Goal: Task Accomplishment & Management: Complete application form

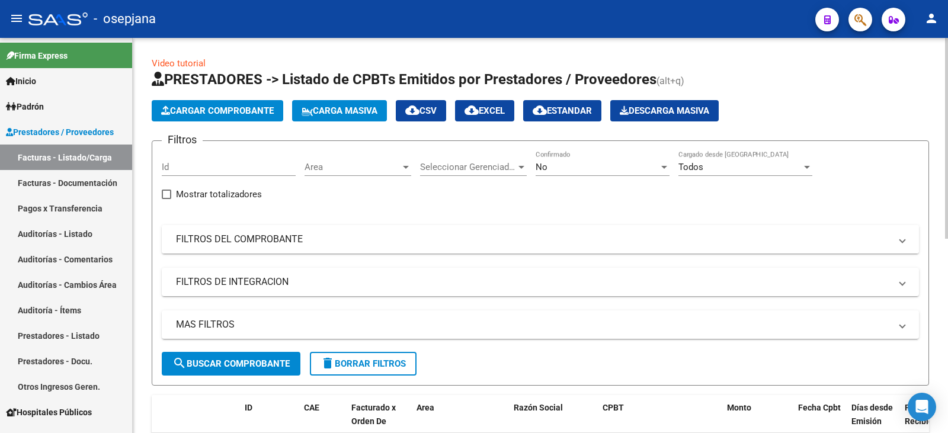
drag, startPoint x: 216, startPoint y: 245, endPoint x: 223, endPoint y: 239, distance: 9.3
click at [219, 242] on mat-panel-title "FILTROS DEL COMPROBANTE" at bounding box center [533, 239] width 715 height 13
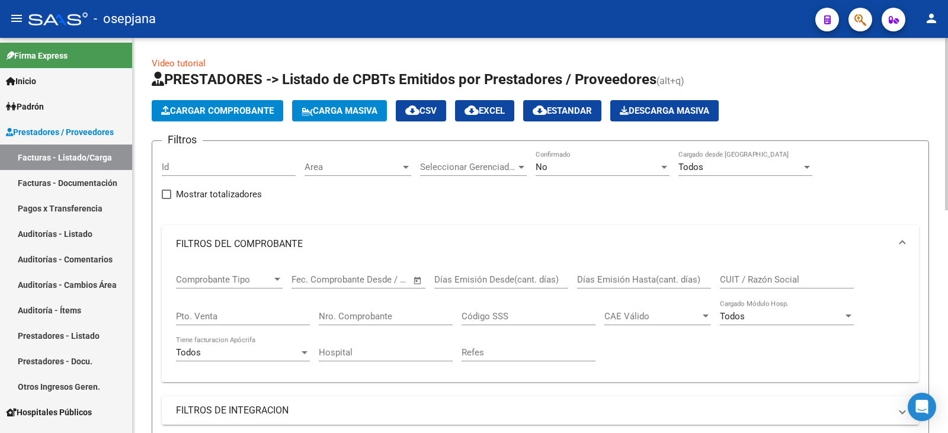
click at [552, 171] on div "No" at bounding box center [597, 167] width 123 height 11
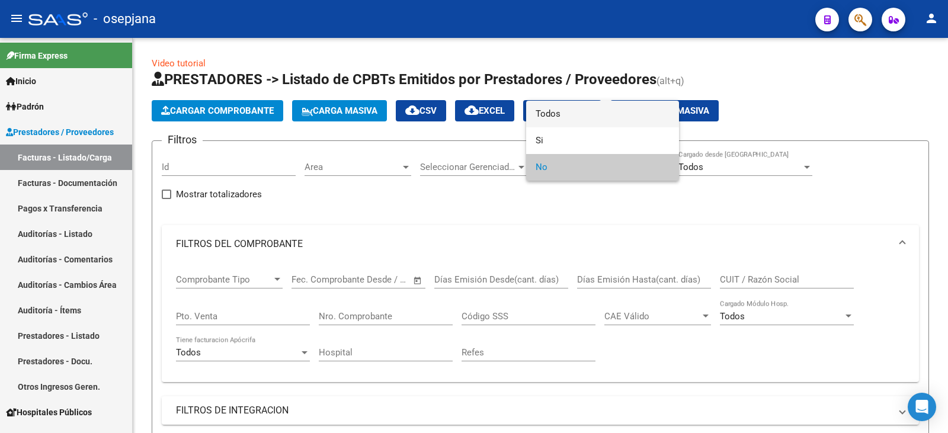
click at [569, 116] on span "Todos" at bounding box center [603, 114] width 134 height 27
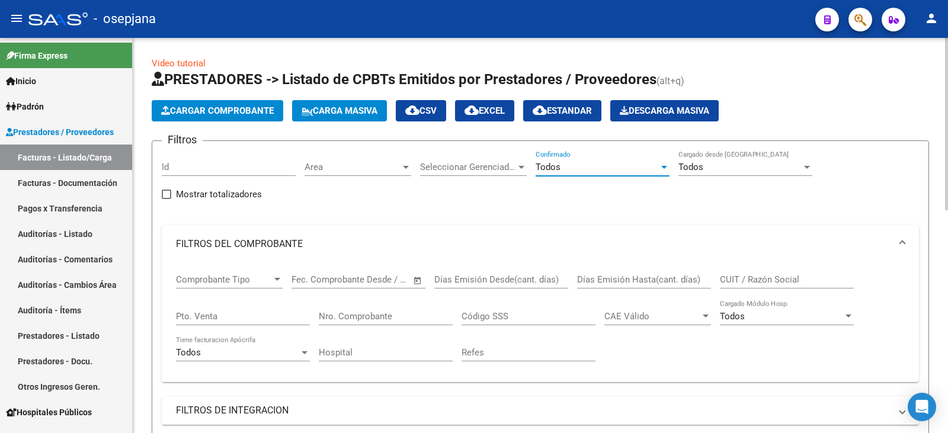
click at [226, 315] on input "Pto. Venta" at bounding box center [243, 316] width 134 height 11
type input "1"
click at [391, 323] on div "Nro. Comprobante" at bounding box center [386, 312] width 134 height 25
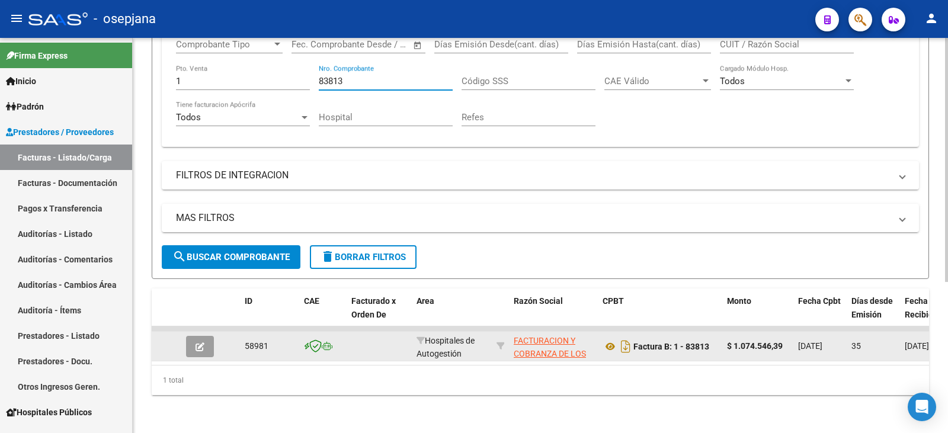
scroll to position [244, 0]
type input "83813"
click at [208, 344] on button "button" at bounding box center [200, 346] width 28 height 21
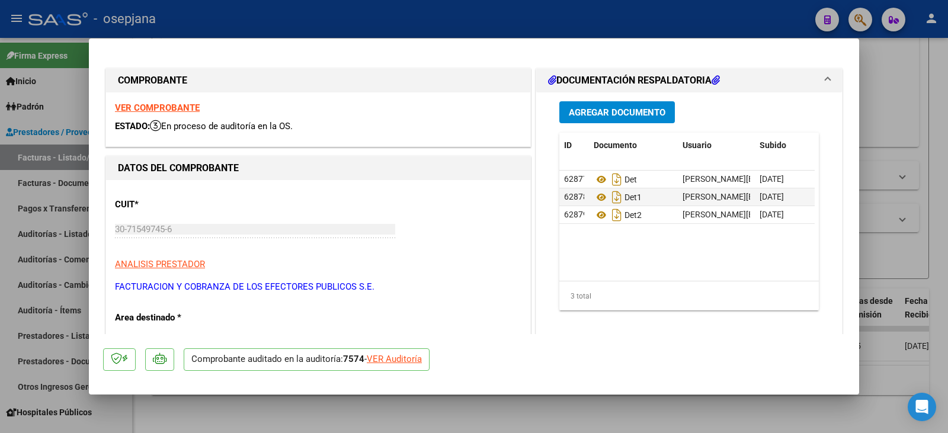
click at [421, 361] on div "VER Auditoría" at bounding box center [394, 360] width 55 height 14
type input "$ 0,00"
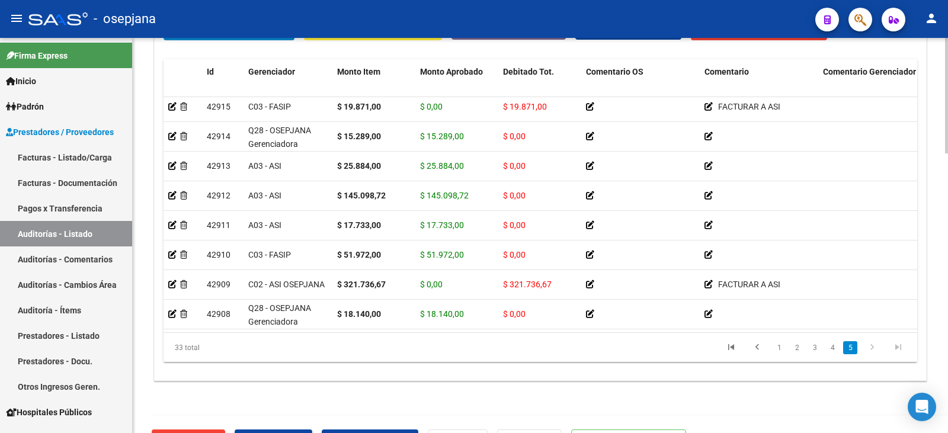
scroll to position [954, 0]
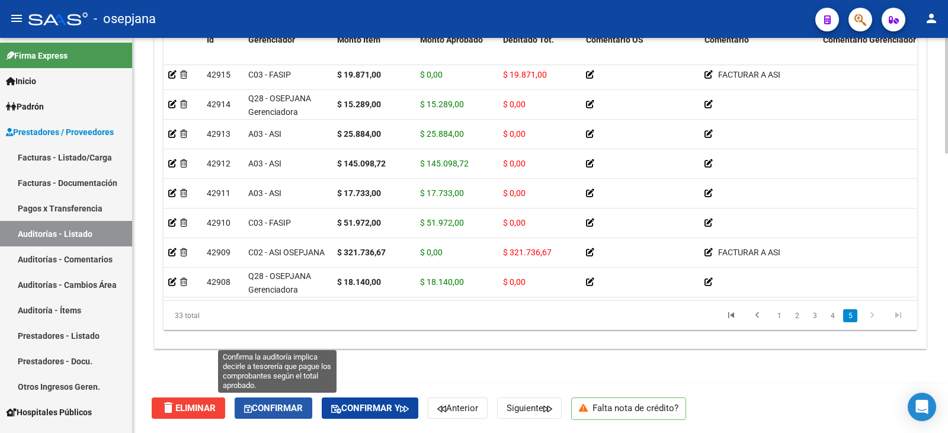
click at [275, 404] on span "Confirmar" at bounding box center [273, 408] width 59 height 11
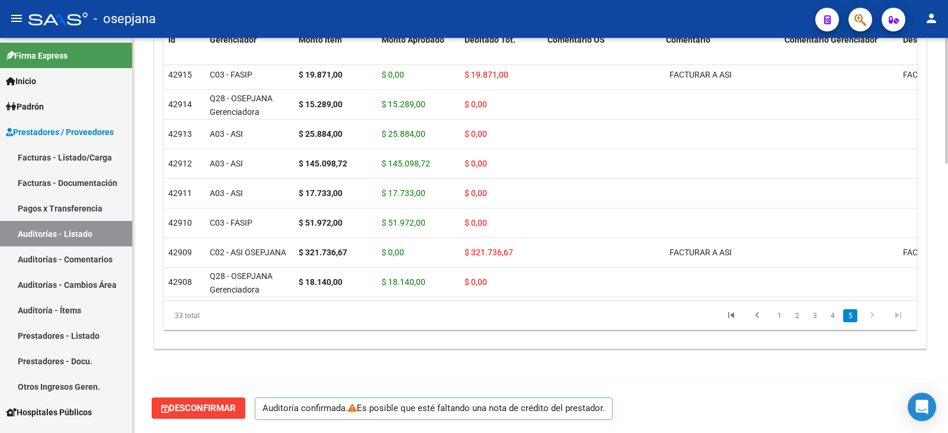
scroll to position [849, 0]
type input "202509"
